Goal: Transaction & Acquisition: Purchase product/service

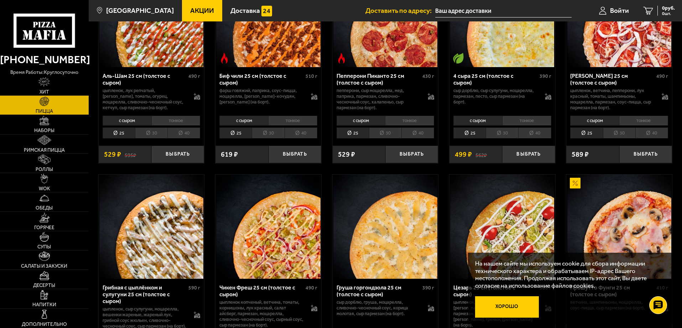
scroll to position [107, 0]
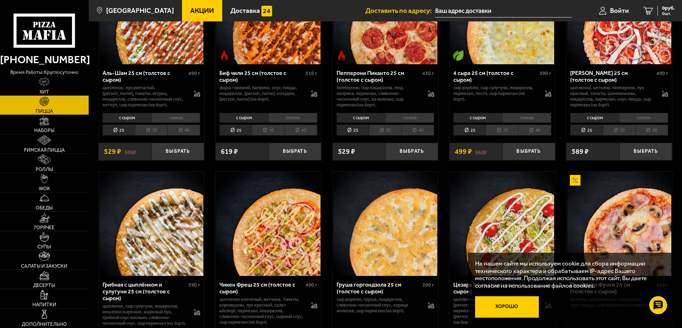
click at [512, 308] on button "Хорошо" at bounding box center [507, 306] width 64 height 21
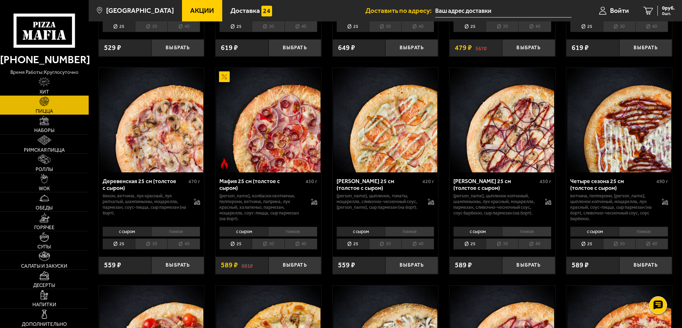
scroll to position [641, 0]
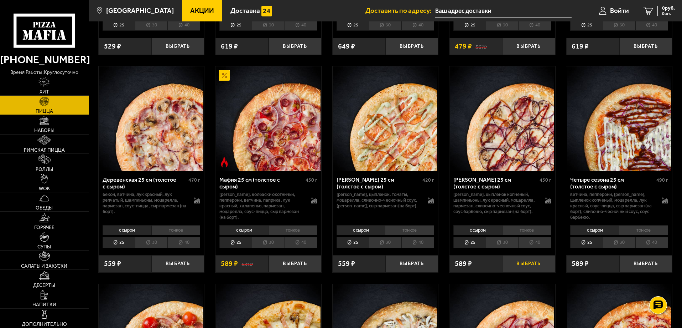
click at [532, 272] on button "Выбрать" at bounding box center [528, 263] width 53 height 17
click at [286, 272] on button "Выбрать" at bounding box center [295, 263] width 53 height 17
click at [665, 12] on span "2 шт." at bounding box center [664, 13] width 21 height 4
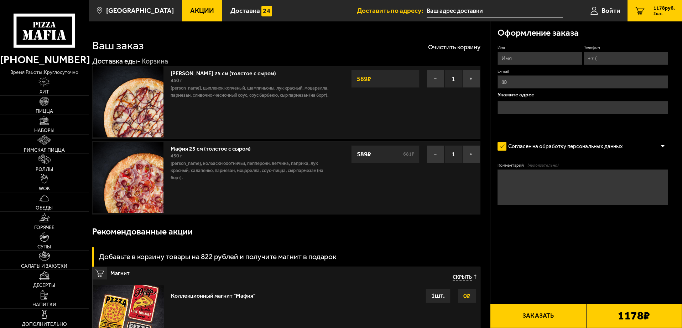
click at [540, 55] on input "Имя" at bounding box center [540, 58] width 84 height 13
type input "[PERSON_NAME]"
click at [613, 59] on input "Телефон" at bounding box center [626, 58] width 84 height 13
type input "[PHONE_NUMBER]"
click at [559, 84] on input "E-mail" at bounding box center [583, 81] width 171 height 13
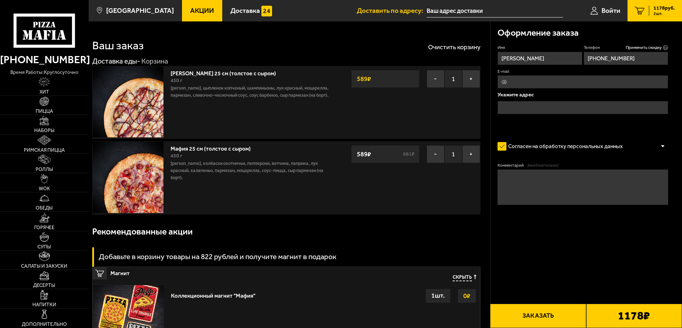
click at [512, 108] on input "text" at bounding box center [583, 107] width 171 height 13
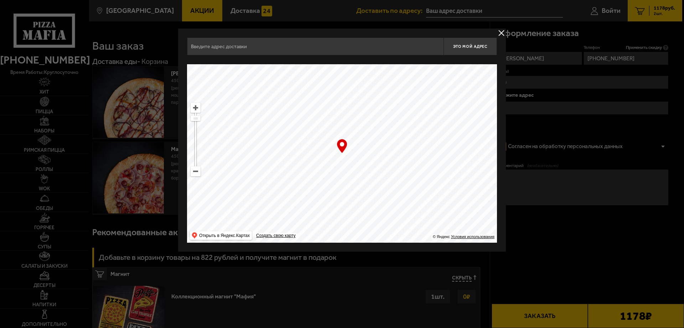
click at [251, 46] on input "text" at bounding box center [315, 46] width 257 height 18
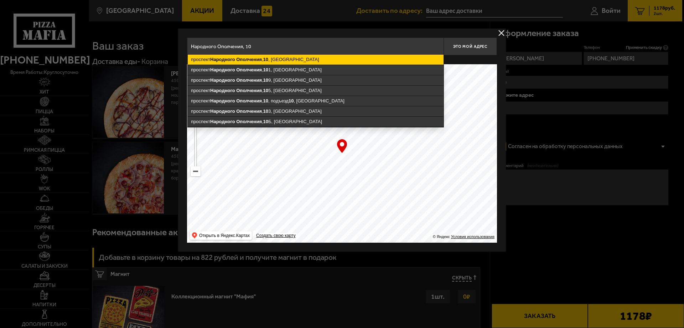
click at [384, 62] on ymaps "[STREET_ADDRESS]" at bounding box center [316, 60] width 256 height 10
type input "[STREET_ADDRESS]"
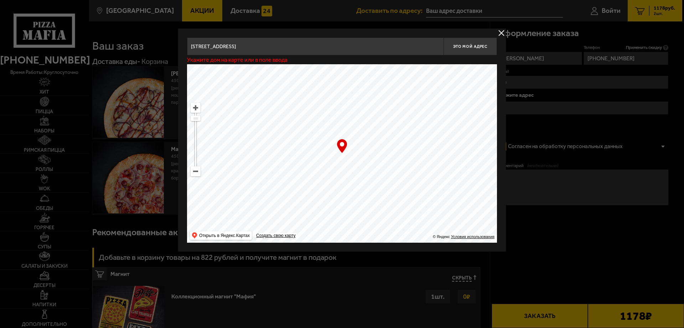
type input "[STREET_ADDRESS]"
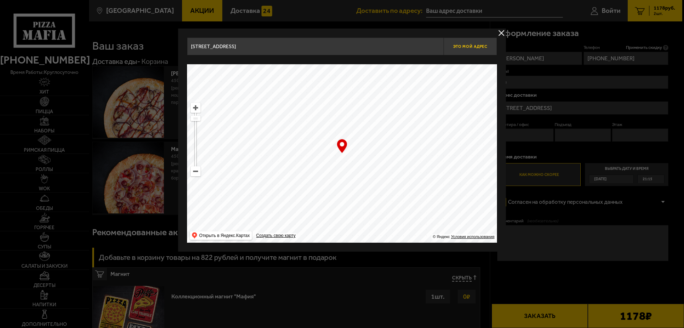
click at [467, 47] on span "Это мой адрес" at bounding box center [470, 46] width 34 height 5
type input "[STREET_ADDRESS]"
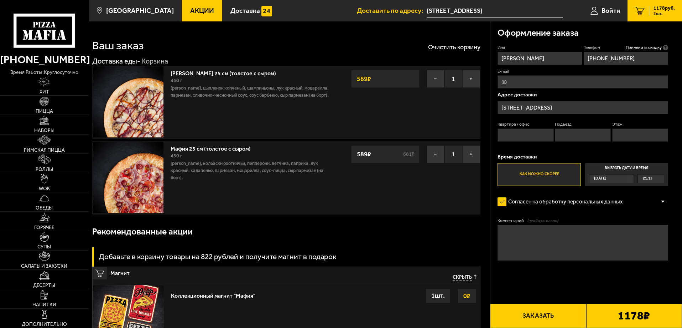
click at [533, 136] on input "Квартира / офис" at bounding box center [526, 134] width 56 height 13
type input "670"
drag, startPoint x: 612, startPoint y: 136, endPoint x: 608, endPoint y: 136, distance: 3.9
click at [612, 136] on div "Квартира / офис 670 Подъезд Этаж" at bounding box center [583, 133] width 171 height 24
click at [602, 136] on input "Подъезд" at bounding box center [583, 134] width 56 height 13
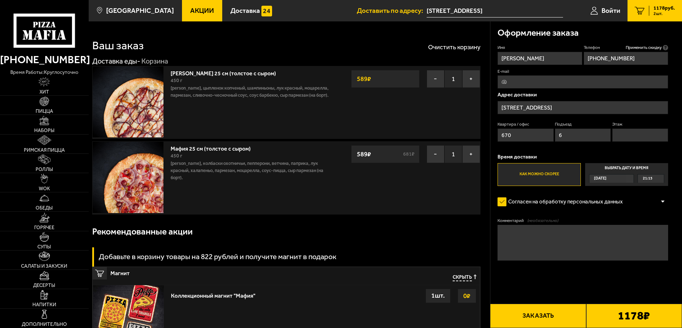
type input "6"
click at [632, 138] on input "Этаж" at bounding box center [641, 134] width 56 height 13
type input "10"
click at [544, 320] on button "Заказать" at bounding box center [538, 315] width 96 height 24
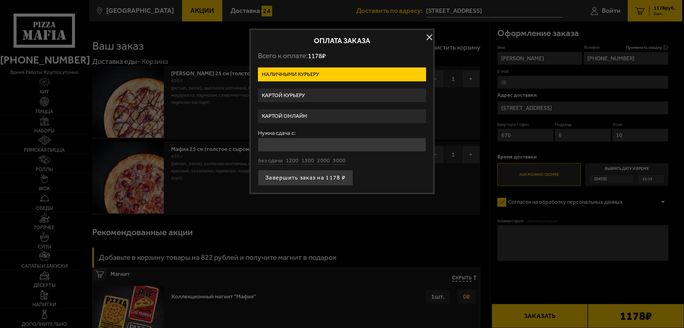
click at [311, 115] on label "Картой онлайн" at bounding box center [342, 116] width 168 height 14
click at [0, 0] on input "Картой онлайн" at bounding box center [0, 0] width 0 height 0
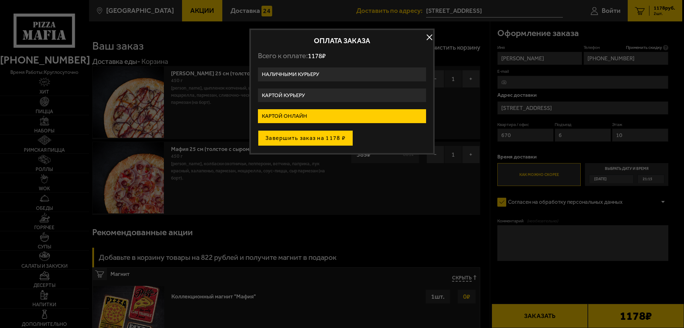
click at [318, 139] on button "Завершить заказ на 1178 ₽" at bounding box center [305, 138] width 95 height 16
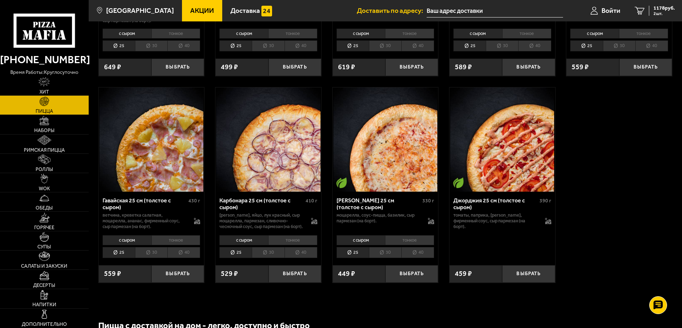
scroll to position [1140, 0]
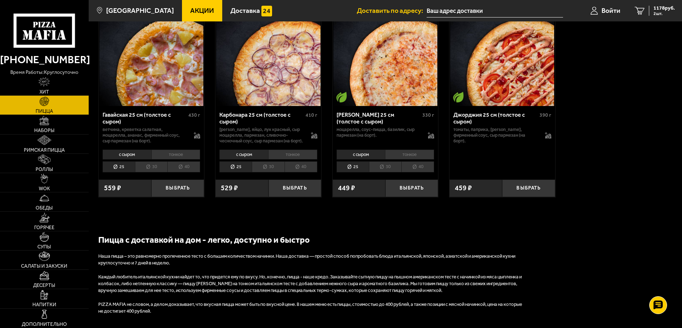
click at [270, 172] on li "30" at bounding box center [268, 166] width 32 height 11
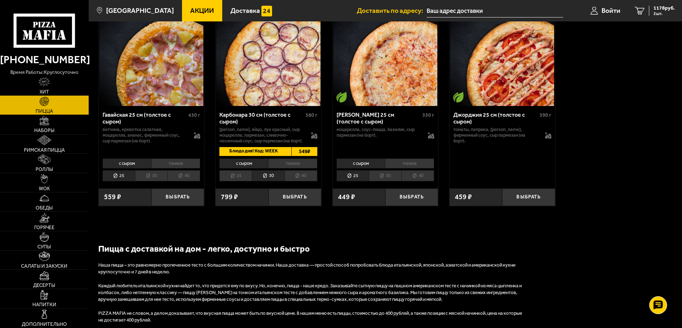
click at [305, 181] on li "40" at bounding box center [301, 175] width 33 height 11
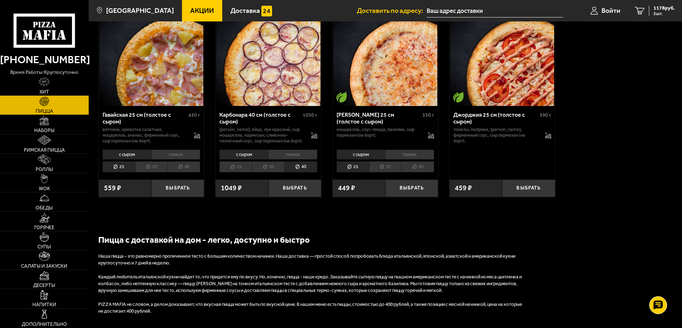
click at [269, 172] on li "30" at bounding box center [268, 166] width 32 height 11
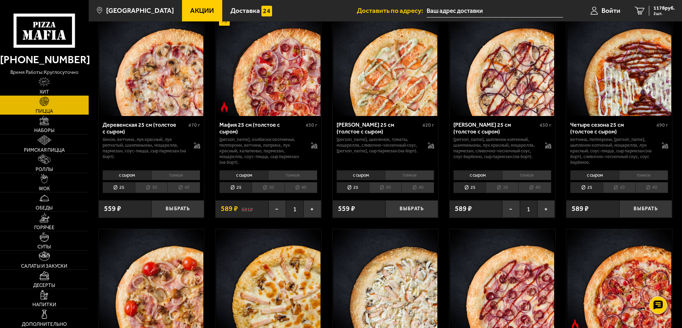
scroll to position [677, 0]
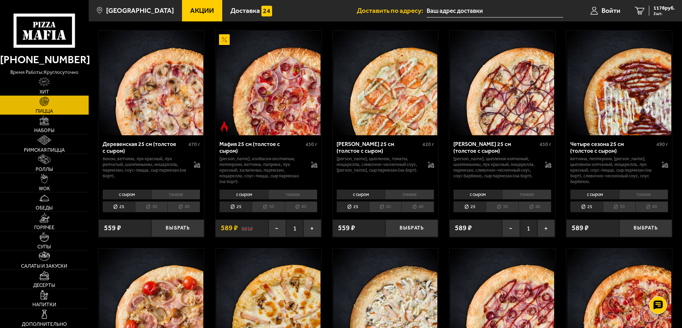
click at [275, 212] on li "30" at bounding box center [268, 206] width 32 height 11
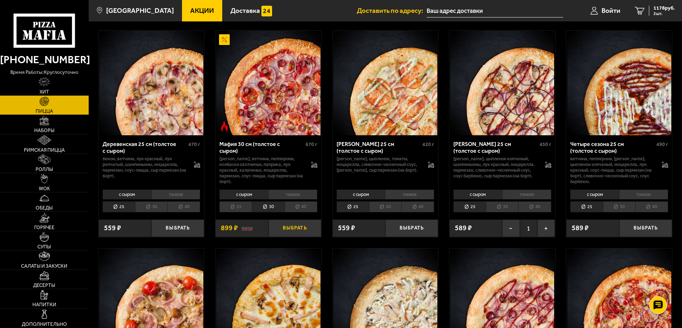
click at [296, 236] on button "Выбрать" at bounding box center [295, 227] width 53 height 17
click at [276, 237] on button "−" at bounding box center [277, 227] width 17 height 17
click at [509, 212] on li "30" at bounding box center [502, 206] width 32 height 11
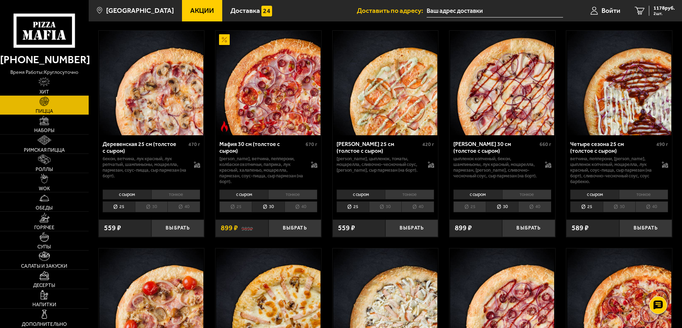
click at [524, 199] on li "тонкое" at bounding box center [526, 194] width 49 height 10
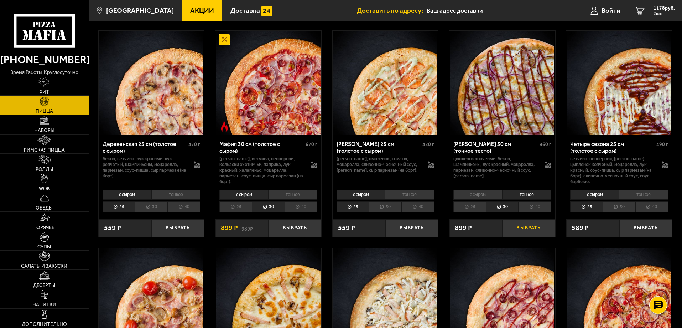
click at [522, 237] on button "Выбрать" at bounding box center [528, 227] width 53 height 17
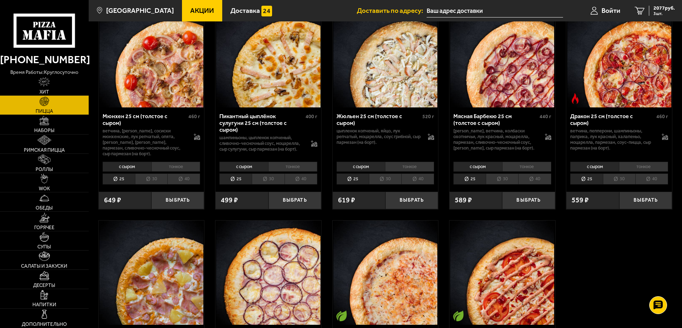
scroll to position [1069, 0]
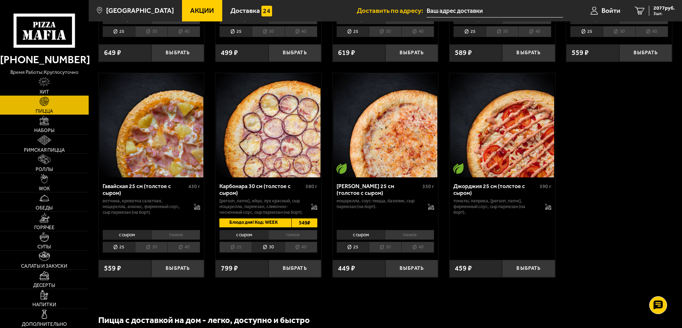
click at [293, 239] on li "тонкое" at bounding box center [292, 235] width 49 height 10
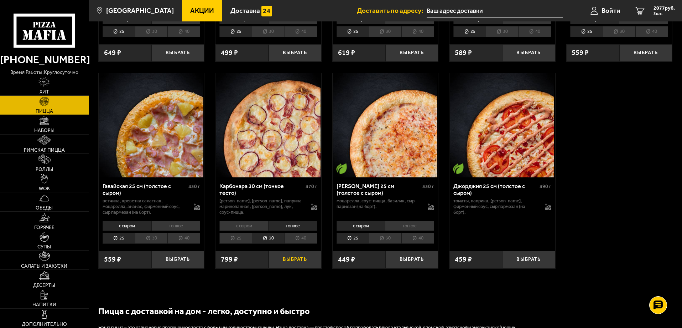
click at [300, 268] on button "Выбрать" at bounding box center [295, 259] width 53 height 17
click at [664, 14] on span "4 шт." at bounding box center [664, 13] width 21 height 4
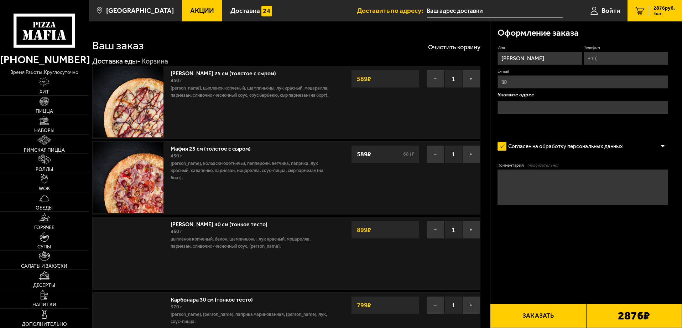
type input "[STREET_ADDRESS]"
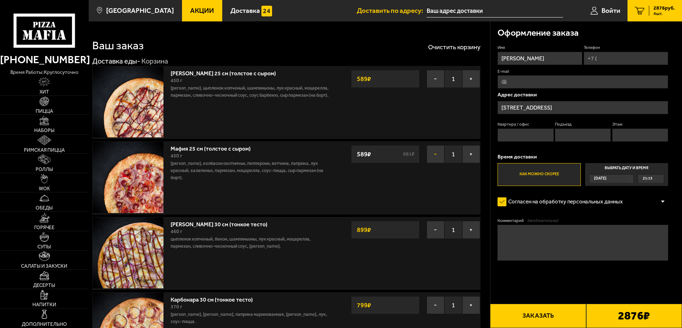
click at [437, 155] on button "−" at bounding box center [436, 154] width 18 height 18
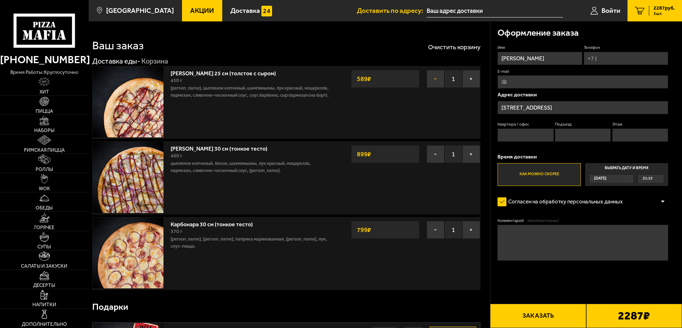
click at [434, 79] on button "−" at bounding box center [436, 79] width 18 height 18
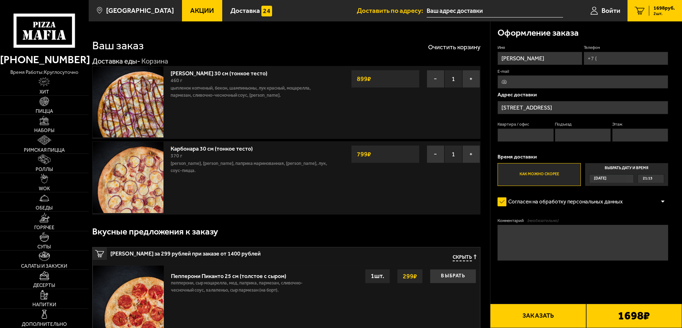
click at [535, 134] on input "Квартира / офис" at bounding box center [526, 134] width 56 height 13
type input "670"
click at [573, 136] on input "Подъезд" at bounding box center [583, 134] width 56 height 13
type input "6"
click at [643, 135] on input "Этаж" at bounding box center [641, 134] width 56 height 13
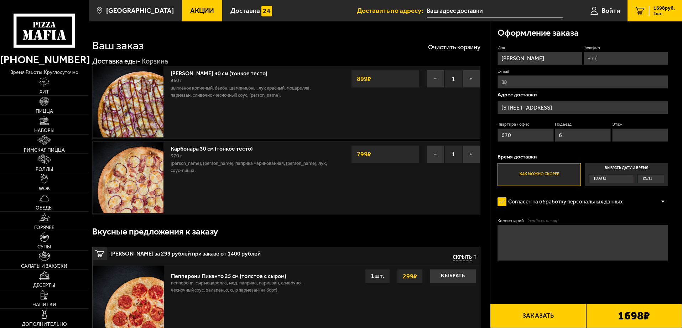
type input "10"
click at [600, 61] on input "Телефон" at bounding box center [626, 58] width 84 height 13
type input "[PHONE_NUMBER]"
click at [559, 313] on button "Заказать" at bounding box center [538, 315] width 96 height 24
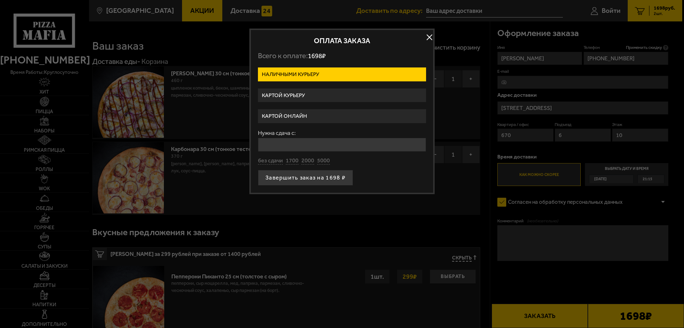
click at [294, 115] on label "Картой онлайн" at bounding box center [342, 116] width 168 height 14
click at [0, 0] on input "Картой онлайн" at bounding box center [0, 0] width 0 height 0
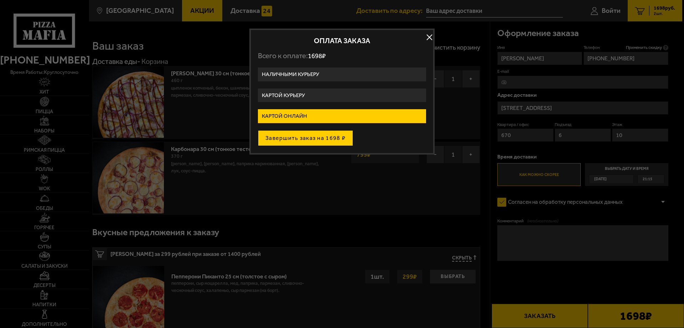
click at [314, 136] on button "Завершить заказ на 1698 ₽" at bounding box center [305, 138] width 95 height 16
